Goal: Transaction & Acquisition: Subscribe to service/newsletter

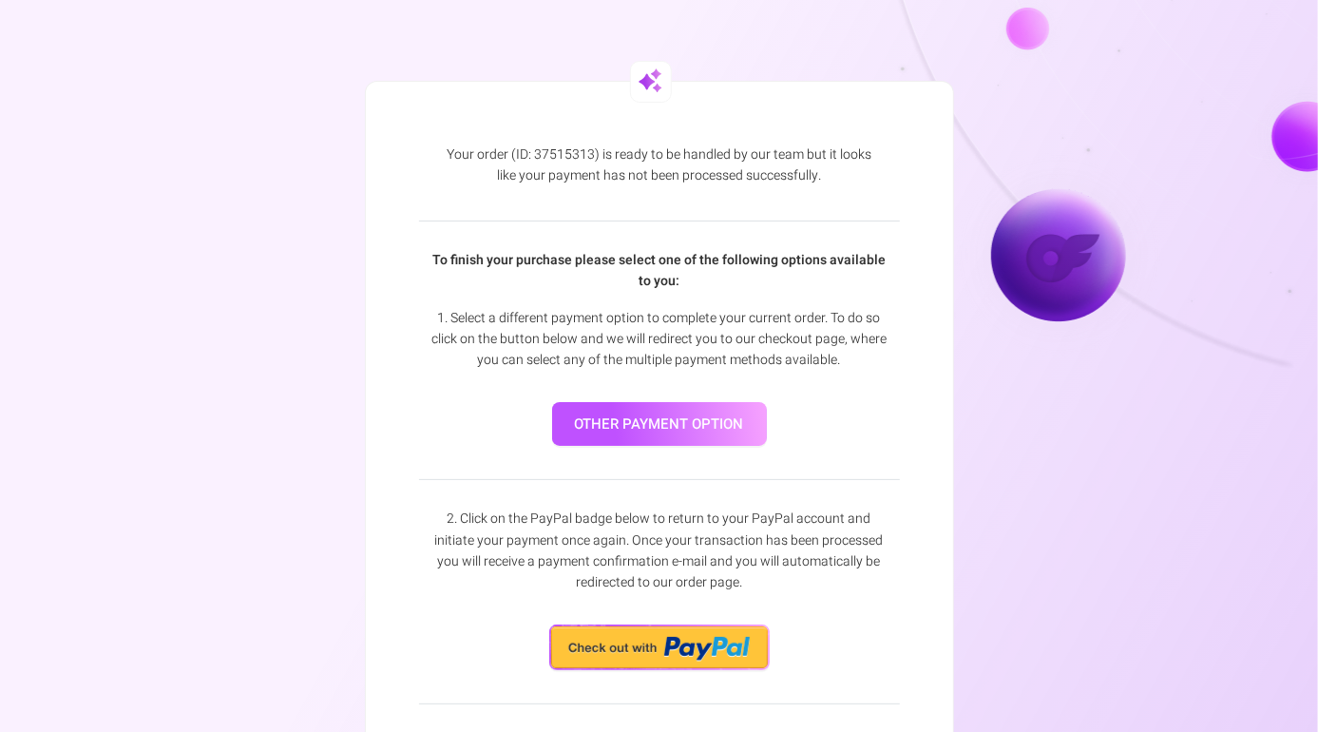
click at [650, 427] on link "other payment option" at bounding box center [659, 424] width 215 height 45
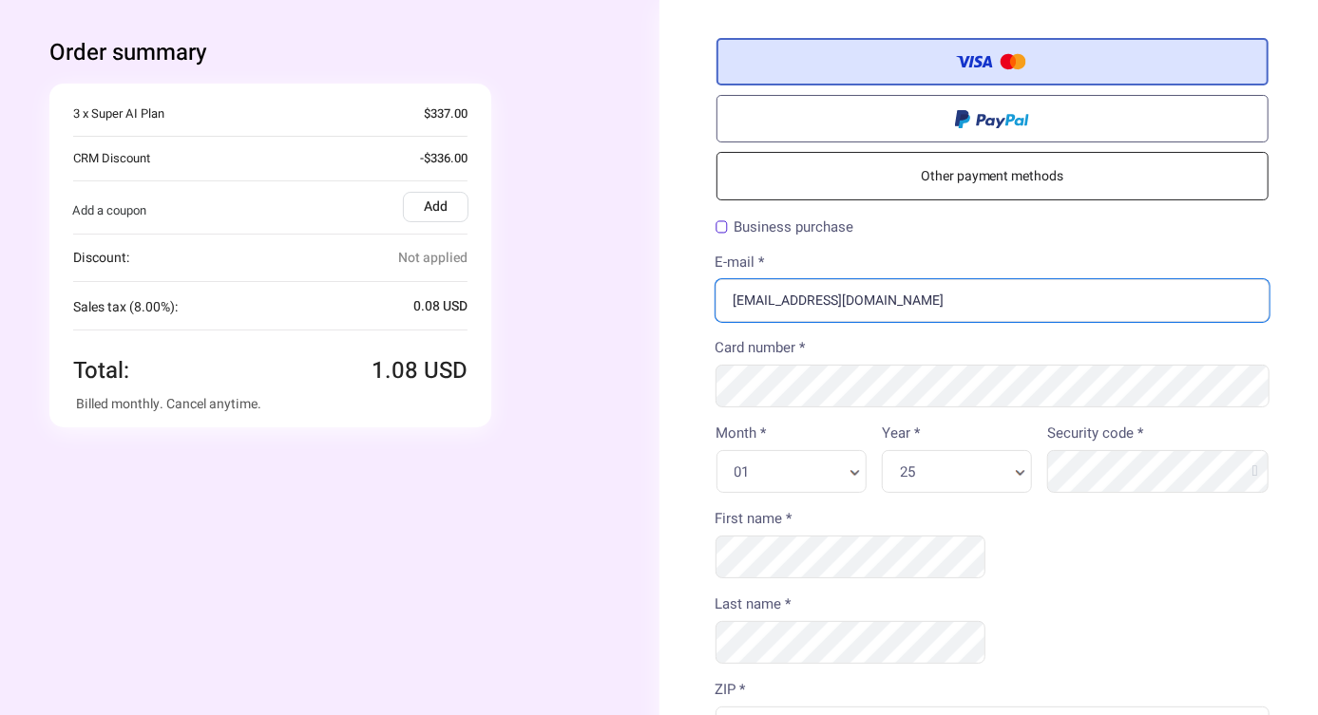
click at [911, 308] on input "[EMAIL_ADDRESS][DOMAIN_NAME]" at bounding box center [992, 300] width 555 height 43
type input "[EMAIL_ADDRESS][DOMAIN_NAME]"
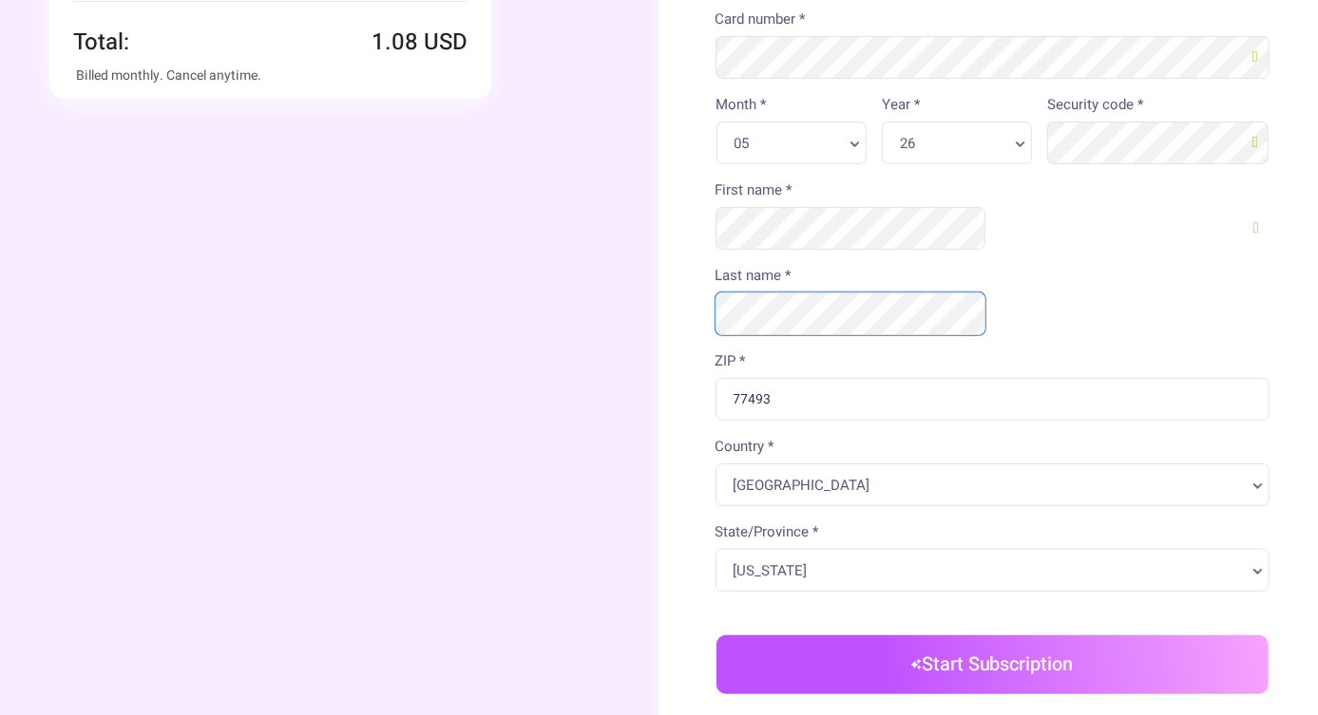
scroll to position [331, 0]
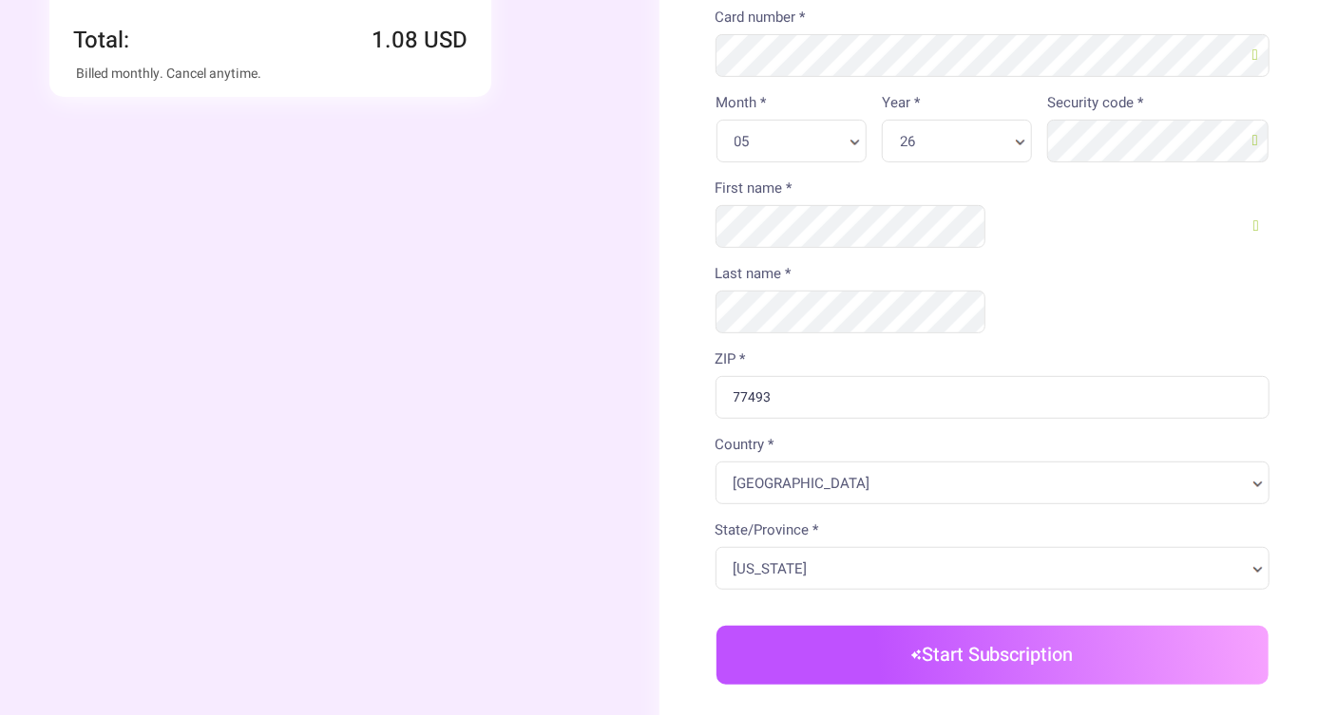
click at [853, 626] on button "Start Subscription" at bounding box center [992, 655] width 553 height 59
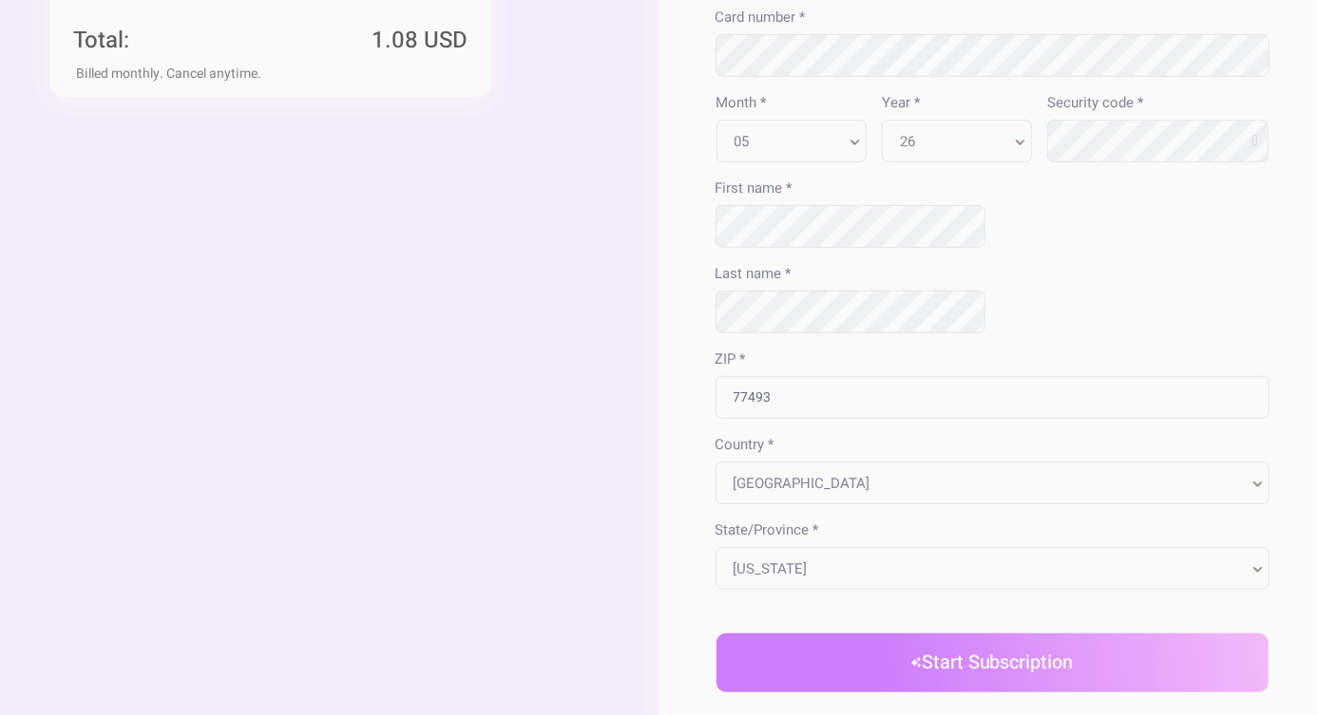
scroll to position [0, 0]
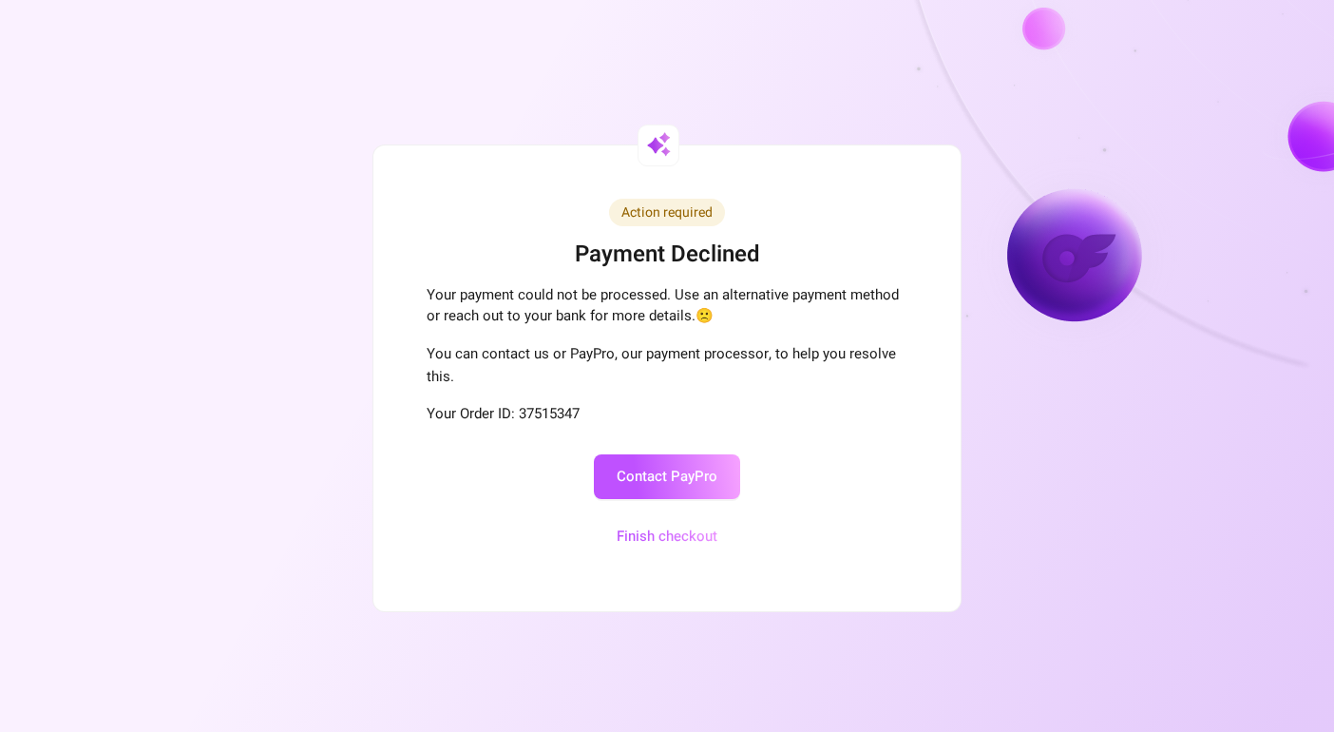
click at [649, 536] on button "Finish checkout" at bounding box center [667, 536] width 146 height 45
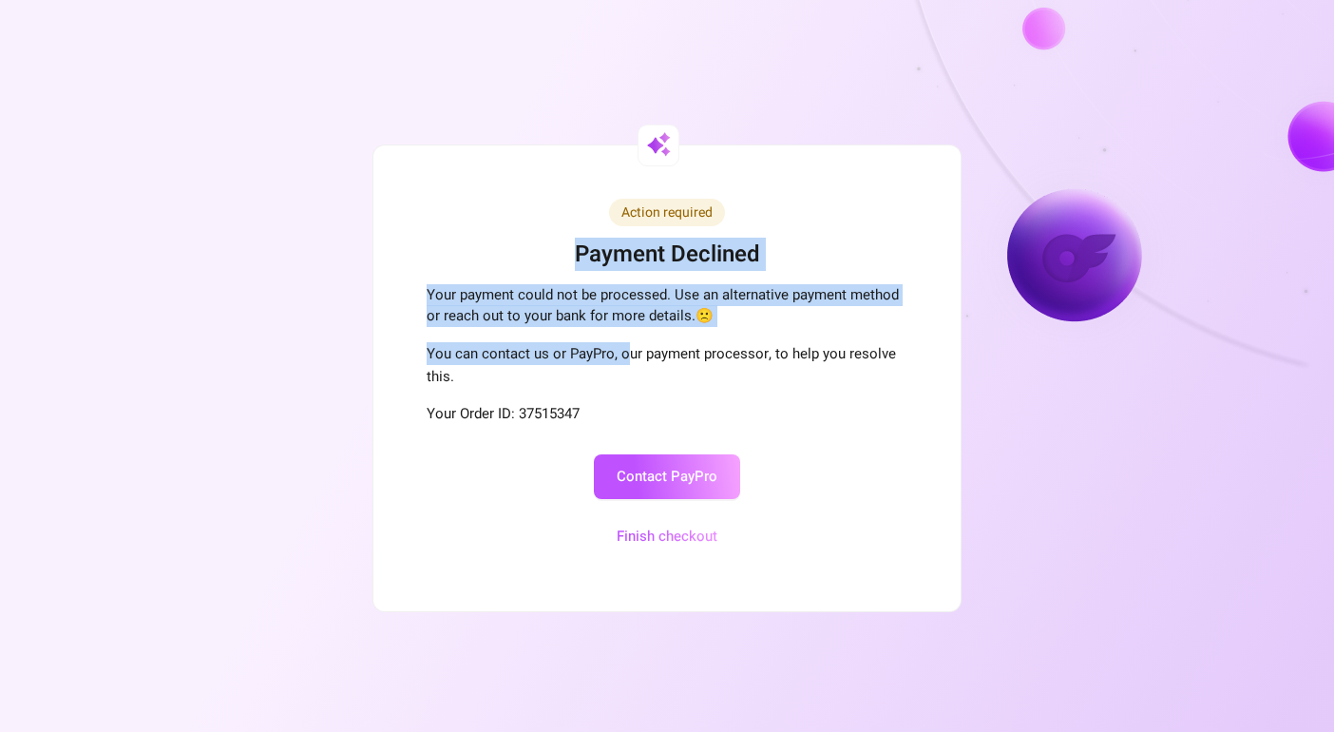
drag, startPoint x: 610, startPoint y: 320, endPoint x: 626, endPoint y: 346, distance: 30.3
click at [626, 346] on div "Action required Payment Declined Your payment could not be processed. Use an al…" at bounding box center [666, 378] width 587 height 466
click at [626, 346] on p "You can contact us or PayPro, our payment processor, to help you resolve this." at bounding box center [667, 365] width 481 height 46
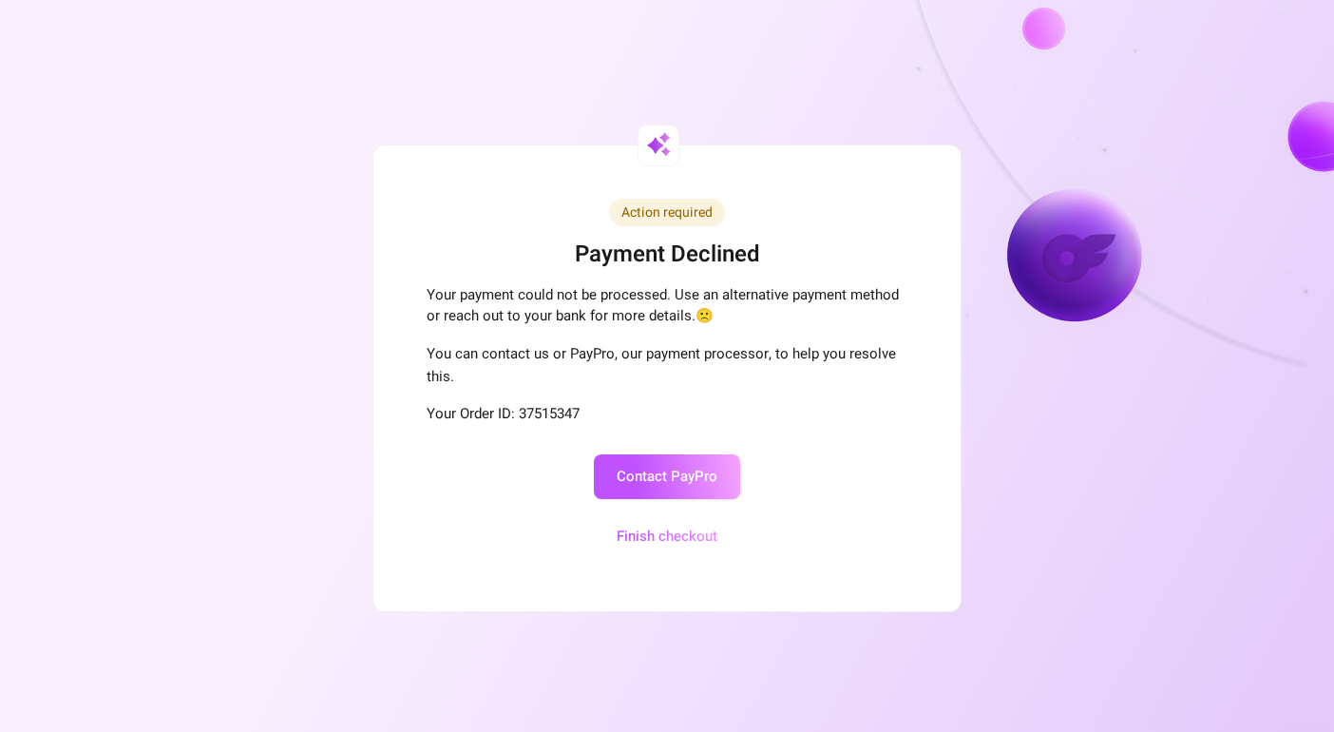
click at [660, 538] on button "Finish checkout" at bounding box center [667, 536] width 146 height 45
click at [706, 618] on div "Action required Payment Declined Your payment could not be processed. Use an al…" at bounding box center [667, 378] width 1055 height 580
click at [696, 531] on button "Finish checkout" at bounding box center [667, 536] width 146 height 45
